Goal: Navigation & Orientation: Understand site structure

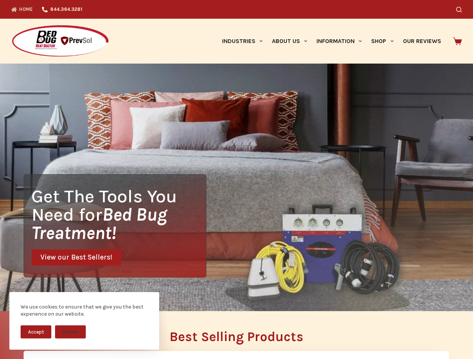
click at [236, 180] on div "Get The Tools You Need for Bed Bug Treatment! View our Best Sellers!" at bounding box center [236, 188] width 473 height 248
click at [36, 332] on button "Accept" at bounding box center [36, 332] width 31 height 13
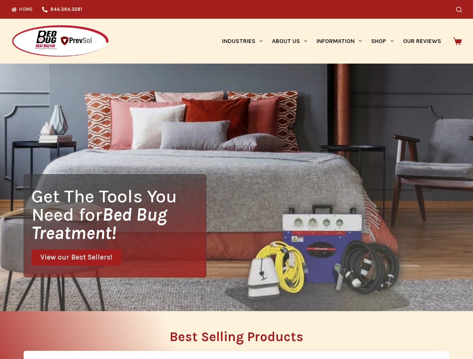
click at [70, 332] on button "Decline" at bounding box center [70, 337] width 31 height 13
click at [462, 9] on icon "Search" at bounding box center [459, 10] width 6 height 6
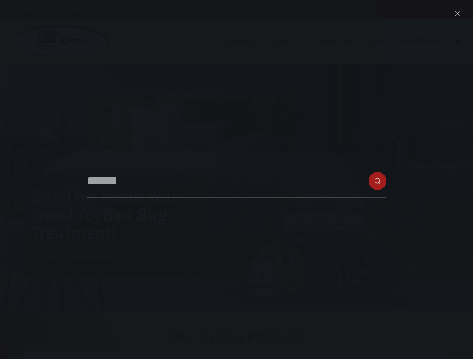
click at [245, 41] on link "Industries" at bounding box center [242, 41] width 50 height 45
click at [292, 41] on link "About Us" at bounding box center [289, 41] width 45 height 45
click at [342, 41] on link "Information" at bounding box center [339, 41] width 55 height 45
click at [385, 41] on link "Shop" at bounding box center [382, 41] width 31 height 45
